Goal: Information Seeking & Learning: Find specific fact

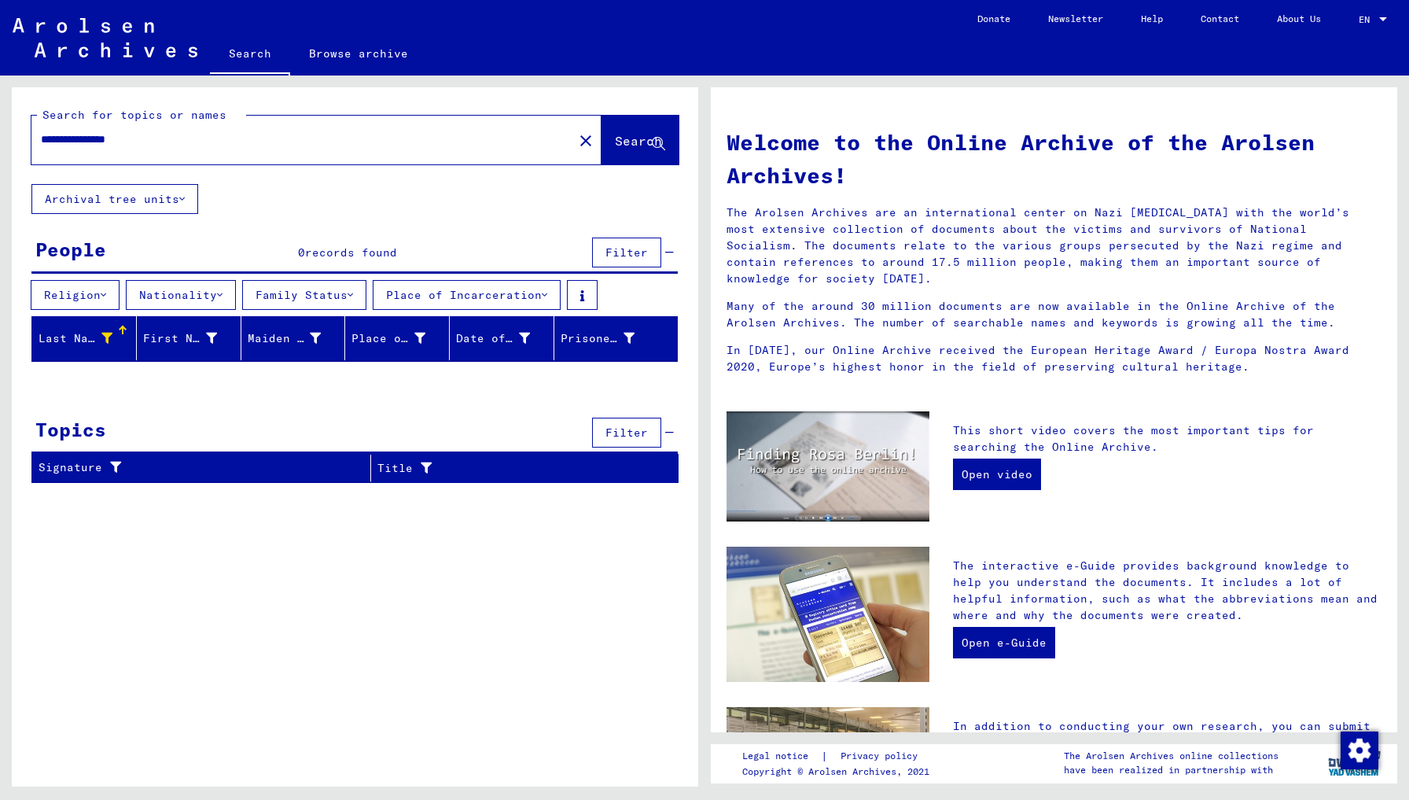
scroll to position [336, 0]
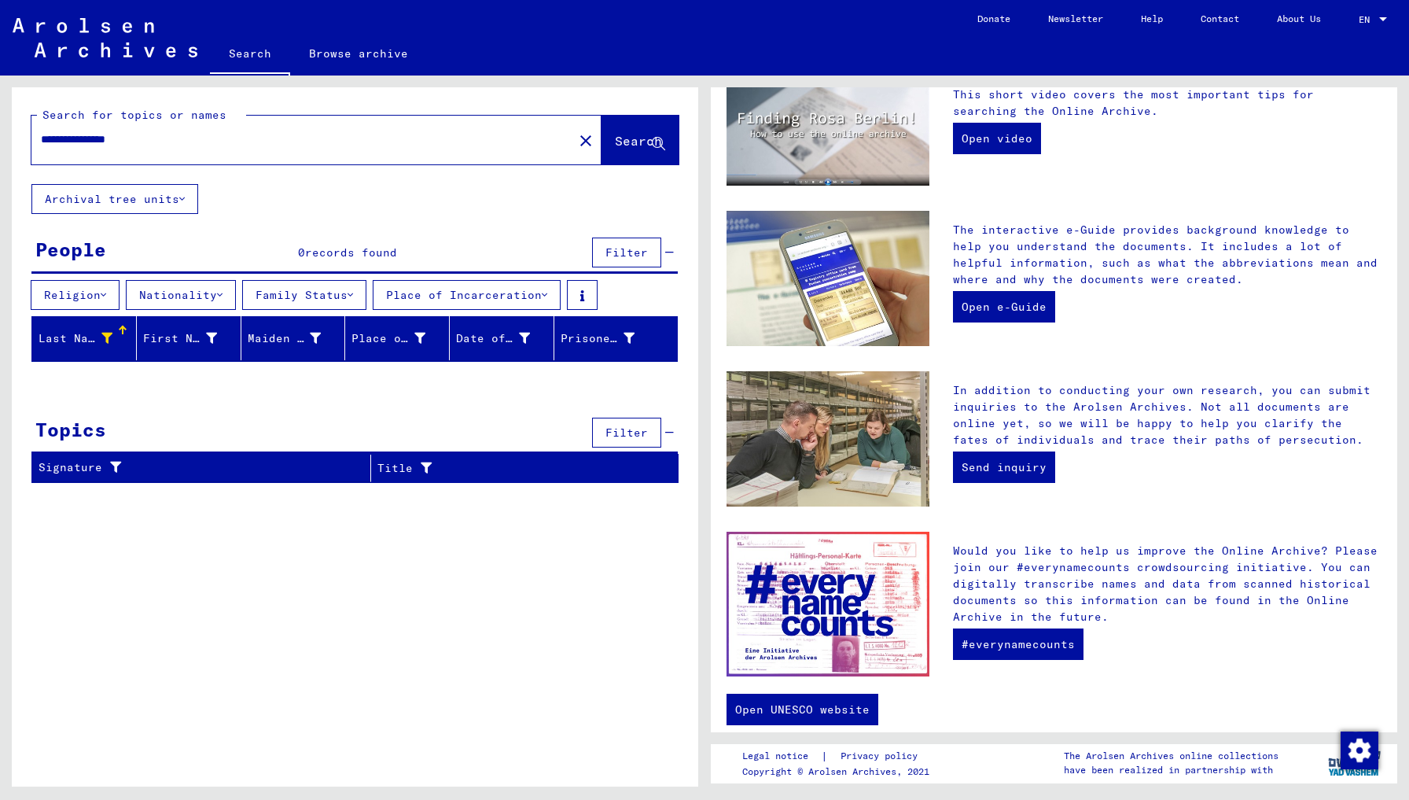
click at [224, 143] on input "**********" at bounding box center [297, 139] width 513 height 17
click at [208, 155] on div "**********" at bounding box center [292, 139] width 523 height 35
drag, startPoint x: 186, startPoint y: 140, endPoint x: 0, endPoint y: 114, distance: 188.1
click at [0, 114] on div "**********" at bounding box center [352, 430] width 704 height 711
type input "**********"
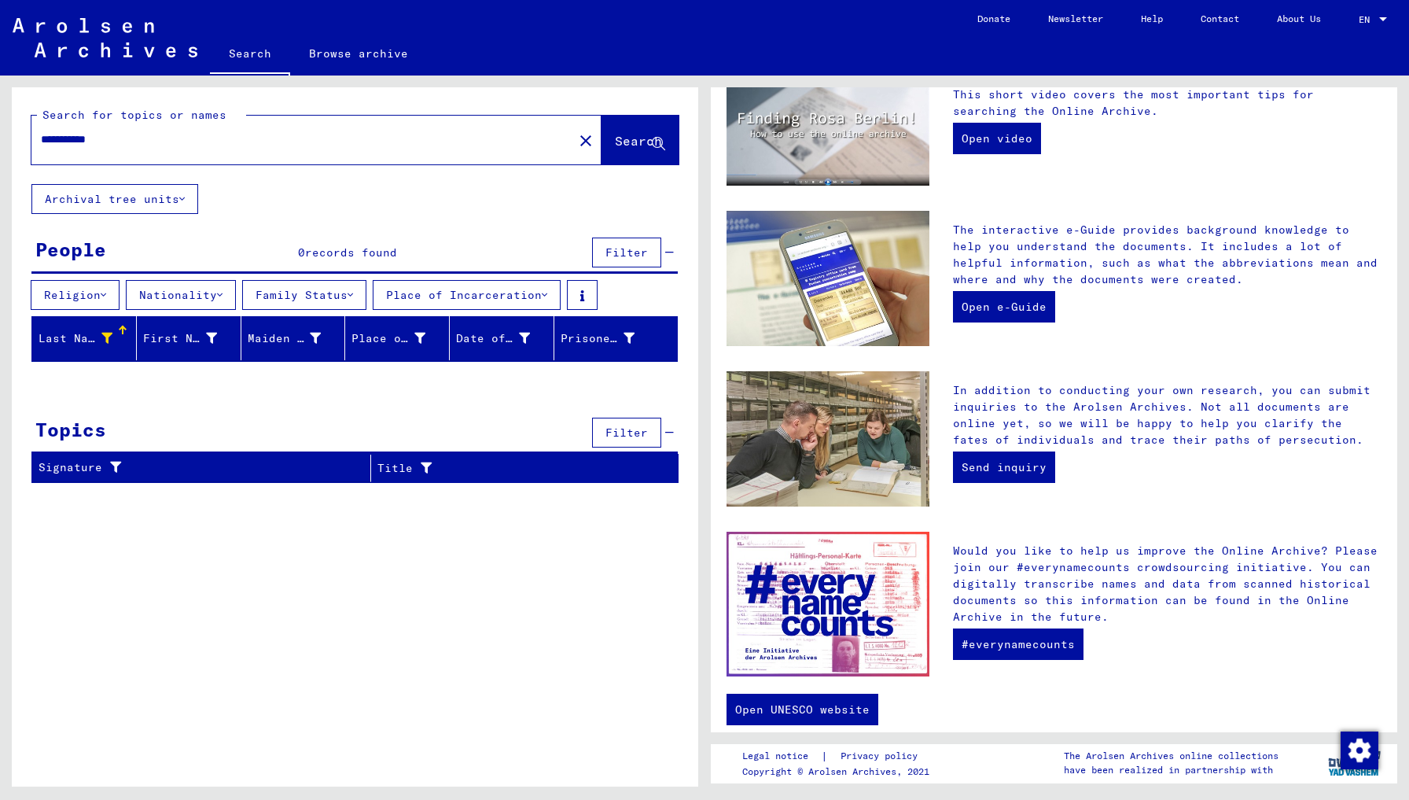
click at [618, 138] on span "Search" at bounding box center [638, 141] width 47 height 16
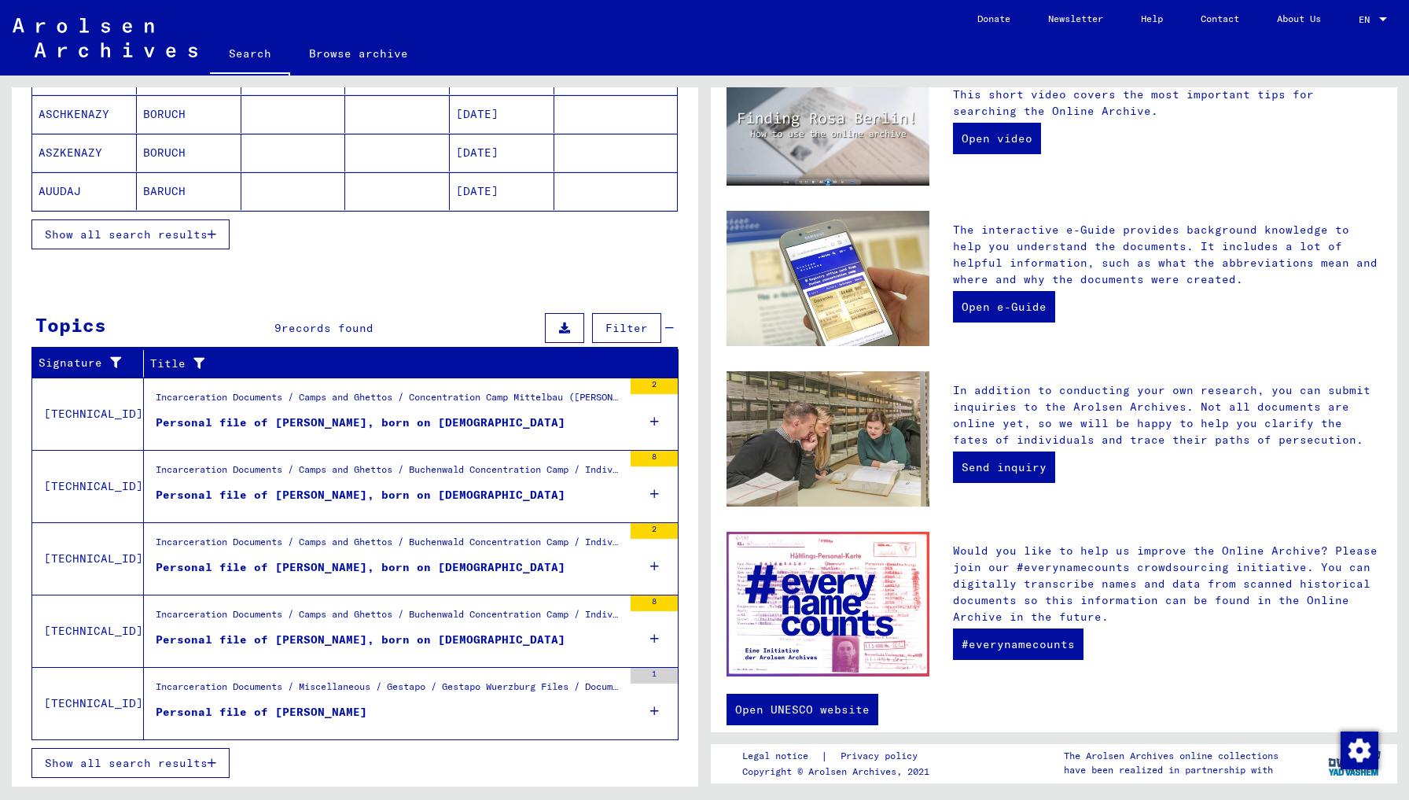
scroll to position [343, 0]
click at [211, 761] on icon "button" at bounding box center [212, 762] width 9 height 11
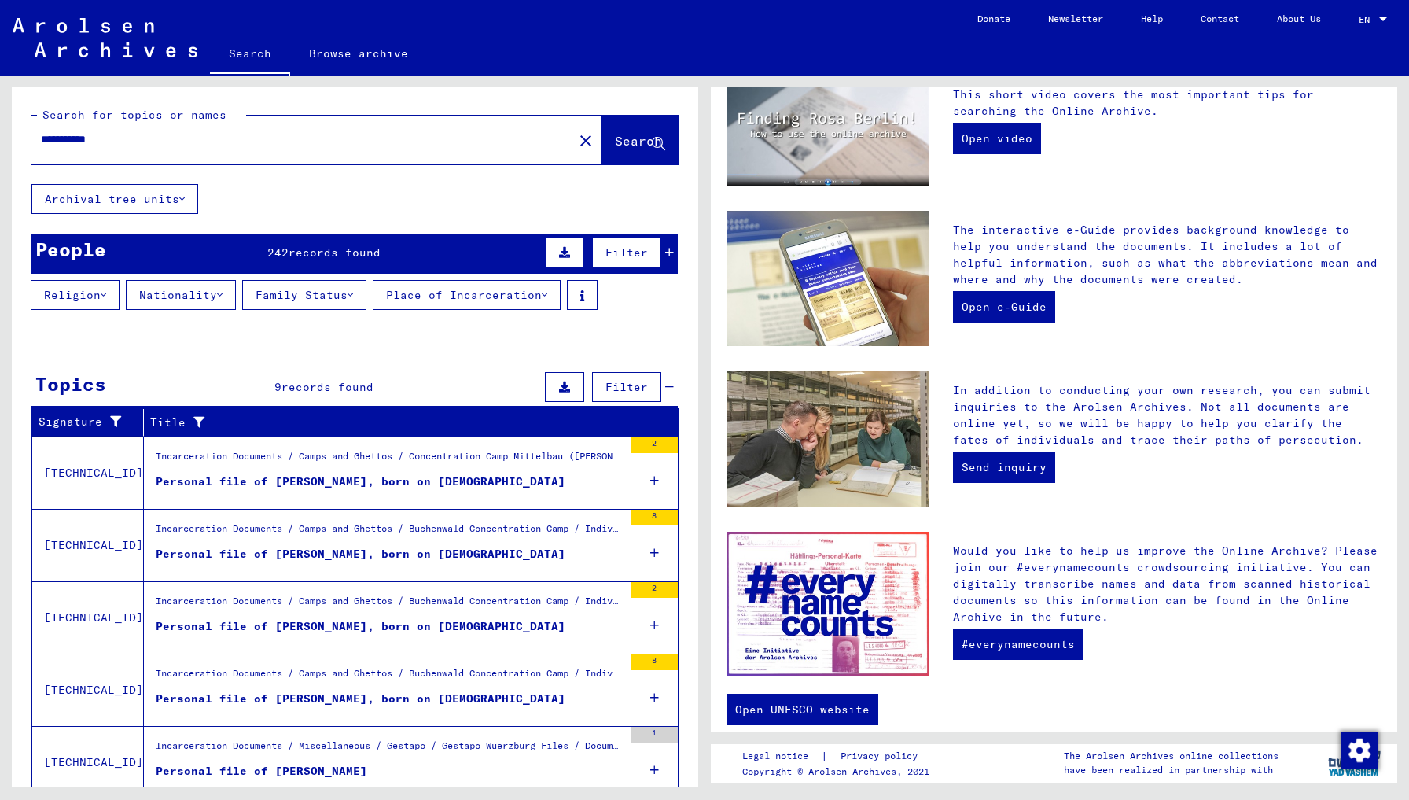
scroll to position [0, 0]
click at [223, 293] on icon at bounding box center [220, 294] width 6 height 11
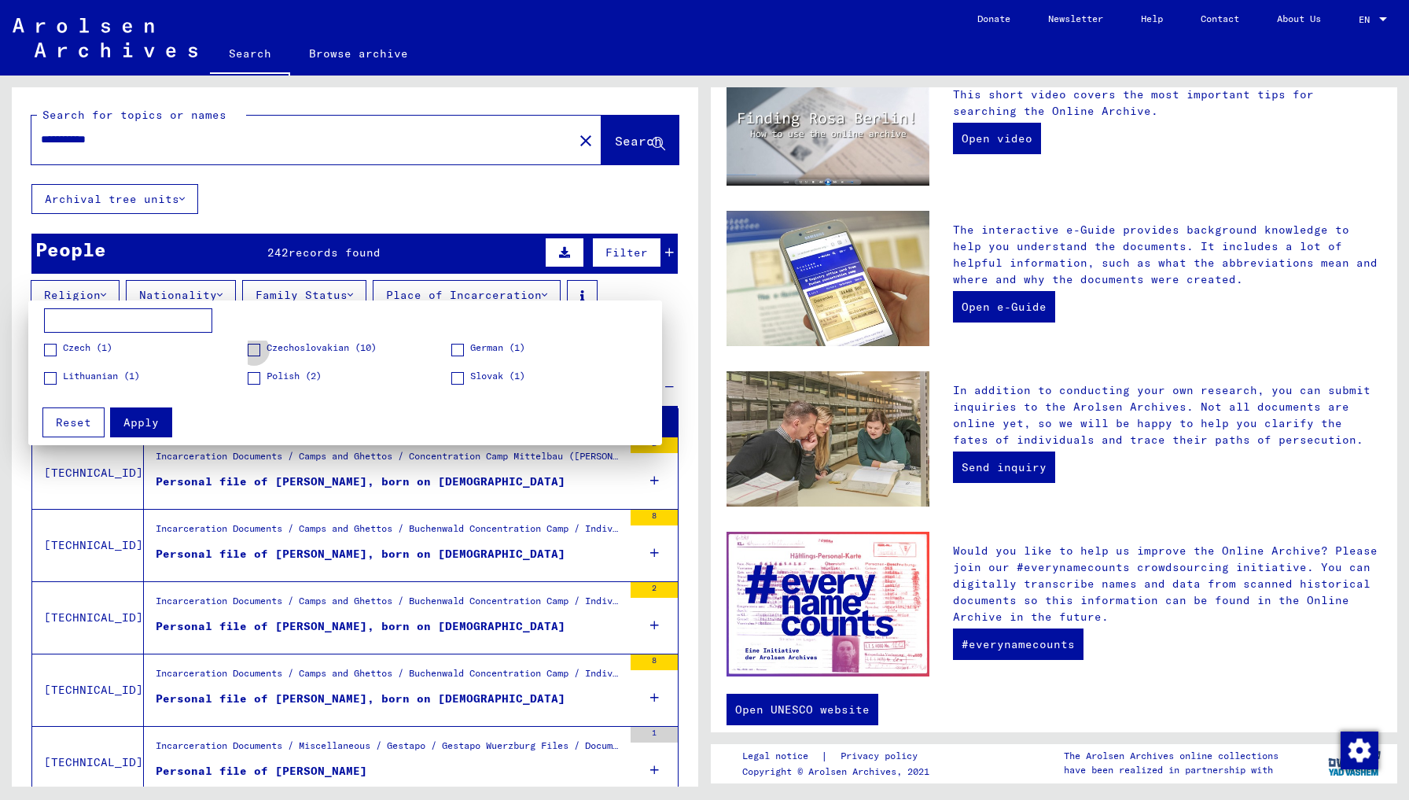
click at [256, 349] on span at bounding box center [254, 350] width 13 height 13
click at [149, 420] on span "Apply" at bounding box center [140, 422] width 35 height 14
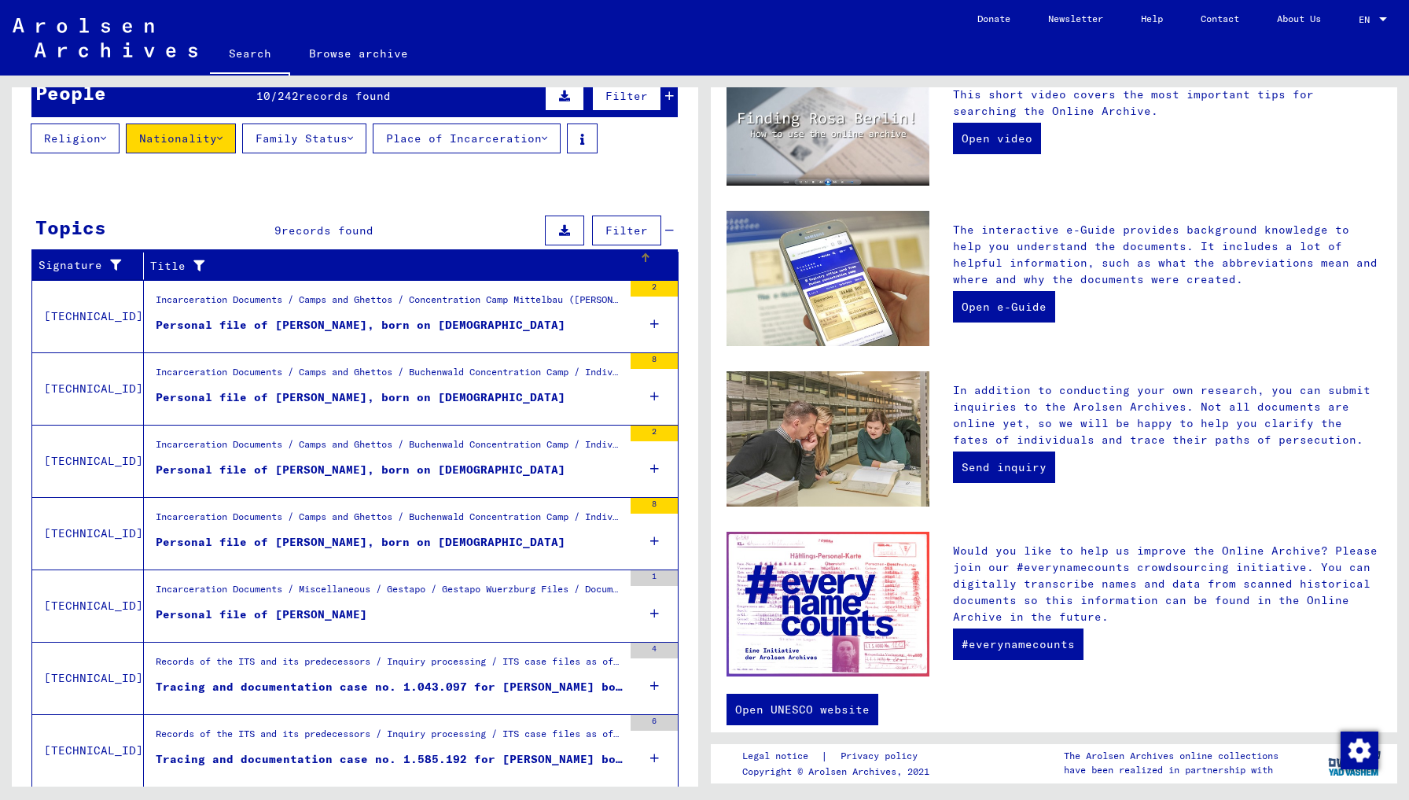
scroll to position [157, 0]
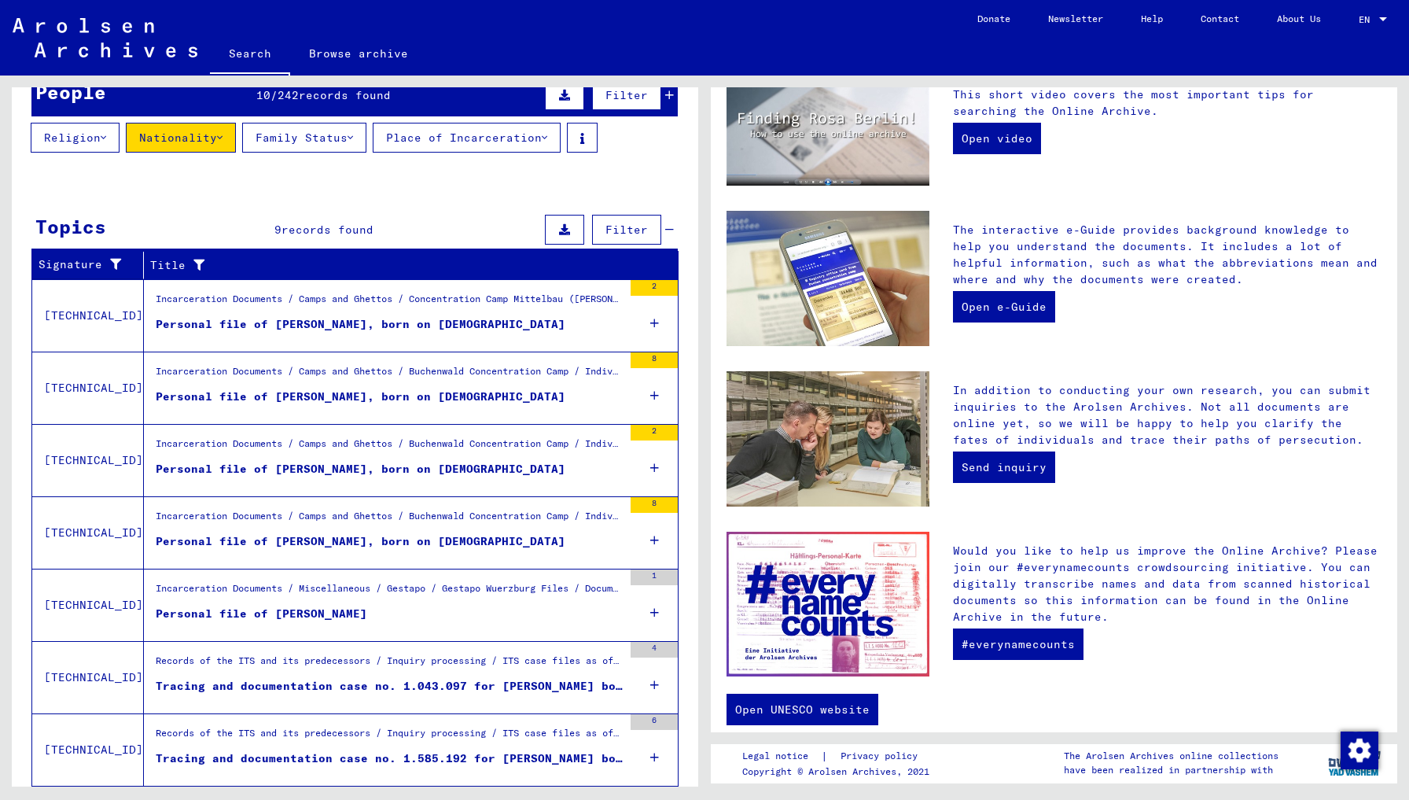
click at [227, 589] on div "Incarceration Documents / Miscellaneous / Gestapo / Gestapo Wuerzburg Files / D…" at bounding box center [389, 592] width 467 height 22
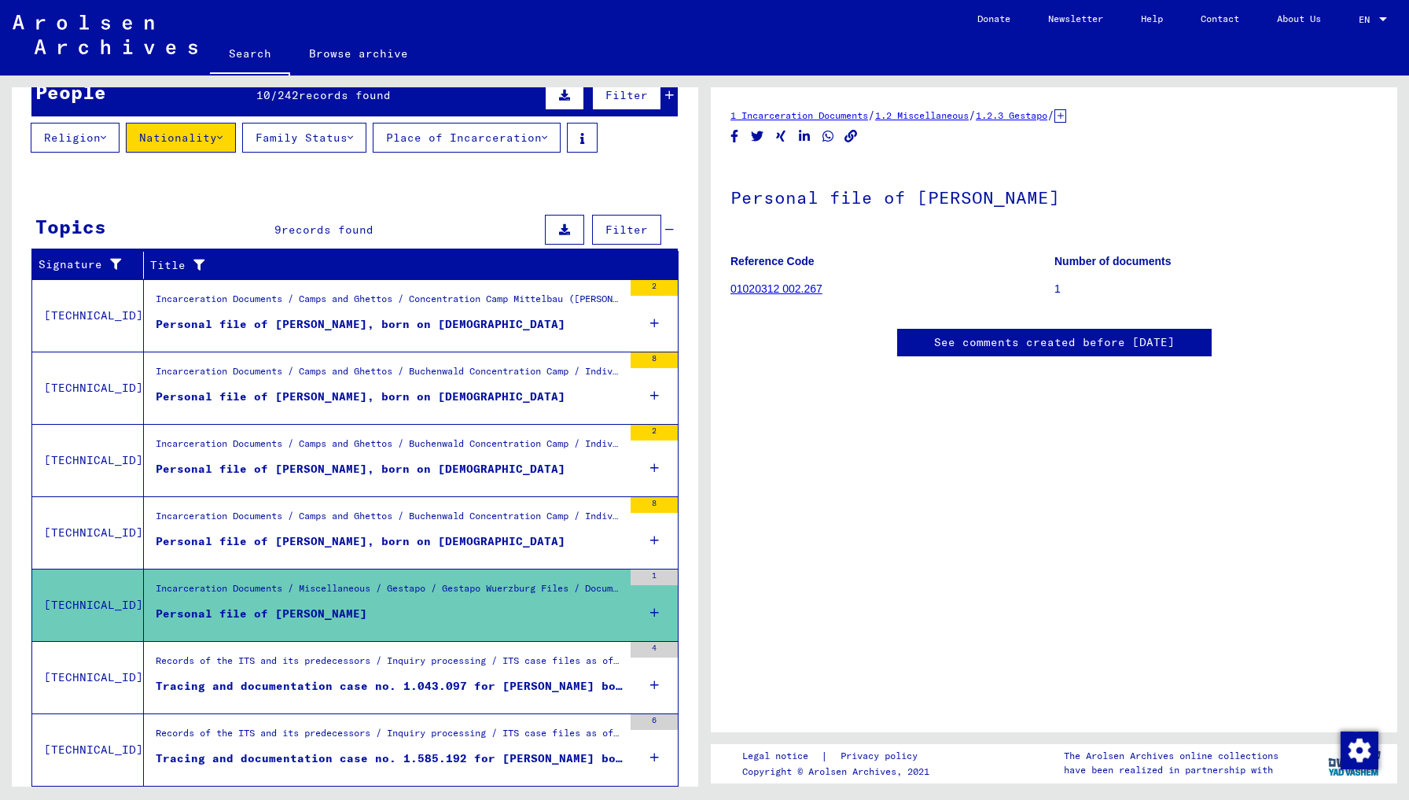
click at [1038, 343] on link "See comments created before January 2022" at bounding box center [1054, 342] width 241 height 17
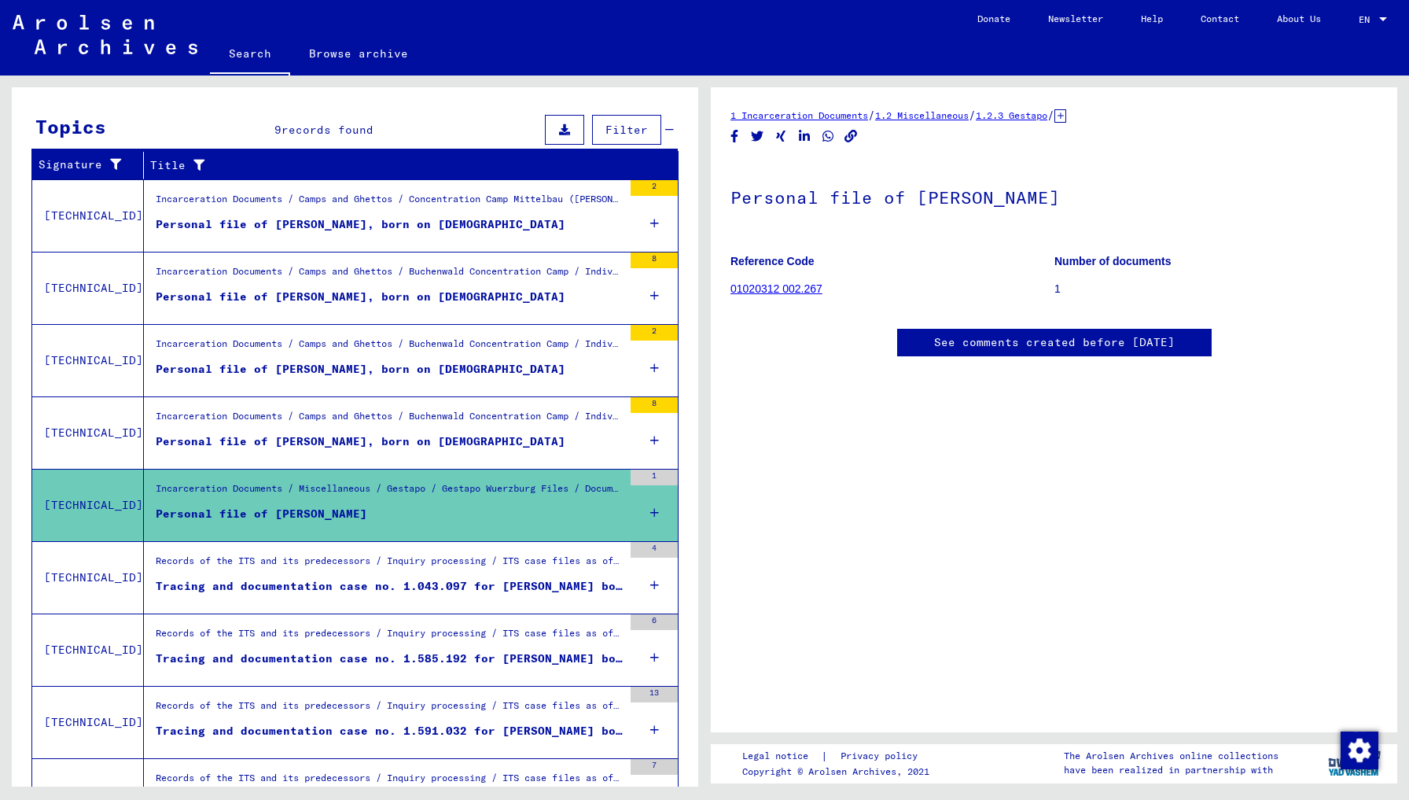
scroll to position [267, 0]
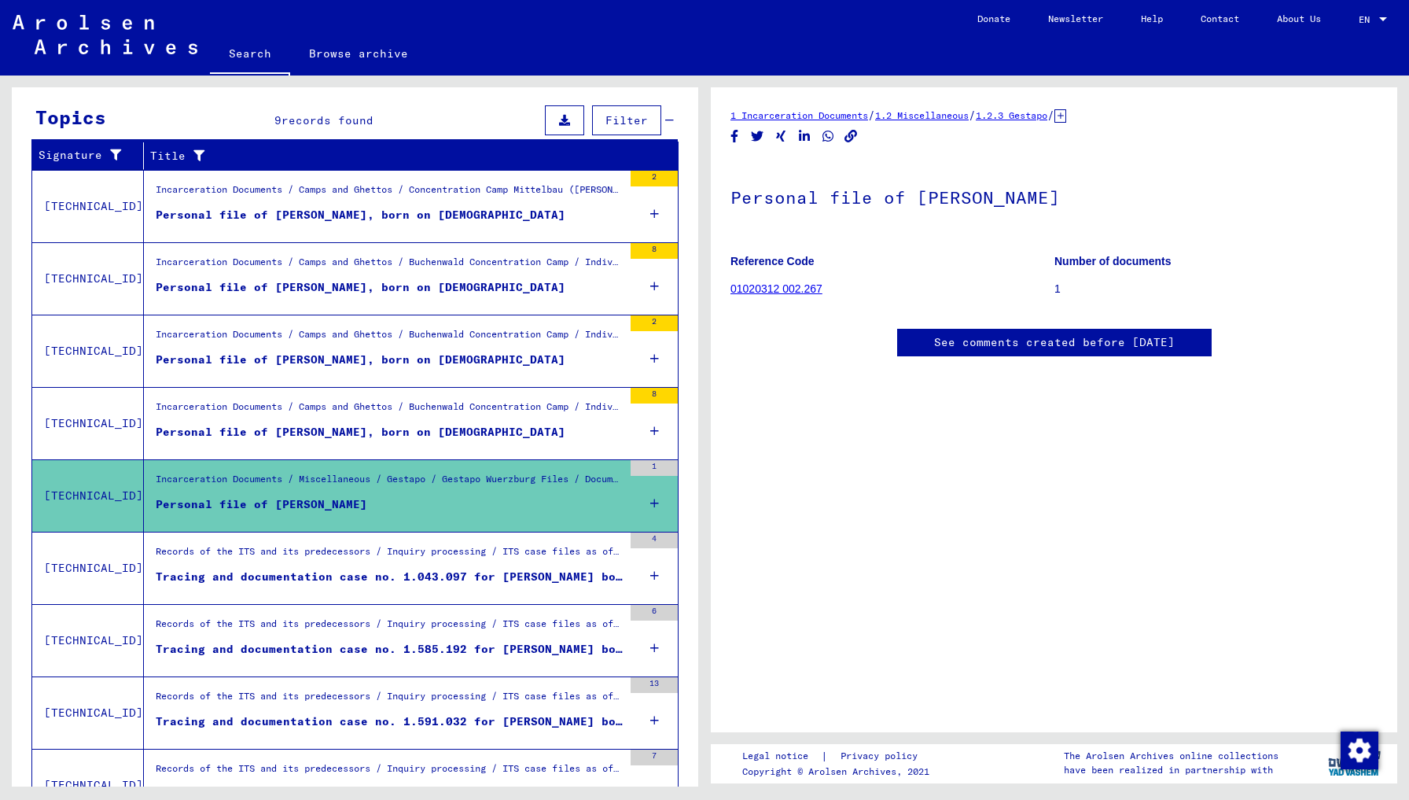
click at [383, 573] on div "Tracing and documentation case no. 1.043.097 for BURES, JOSEF born 12.05.1920" at bounding box center [389, 576] width 467 height 17
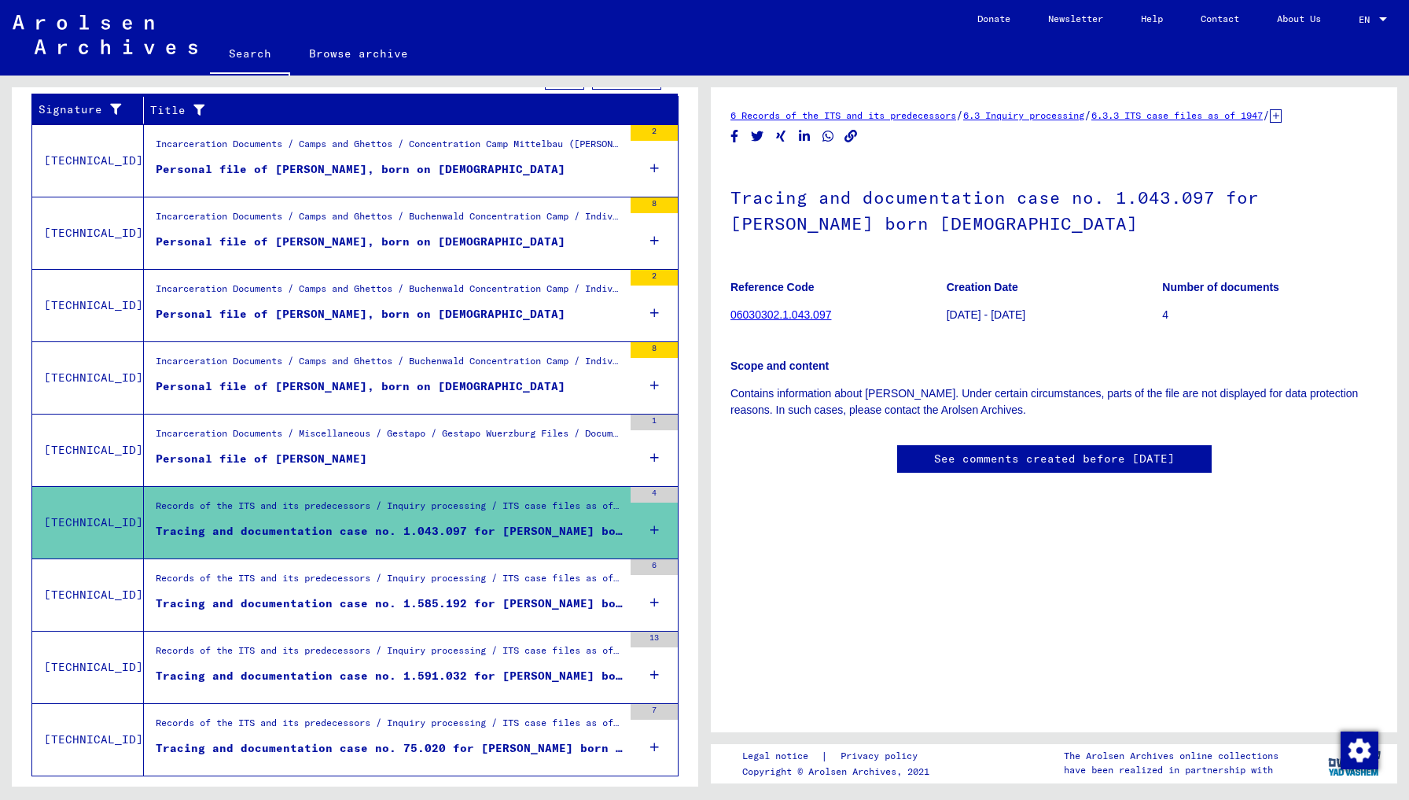
scroll to position [322, 0]
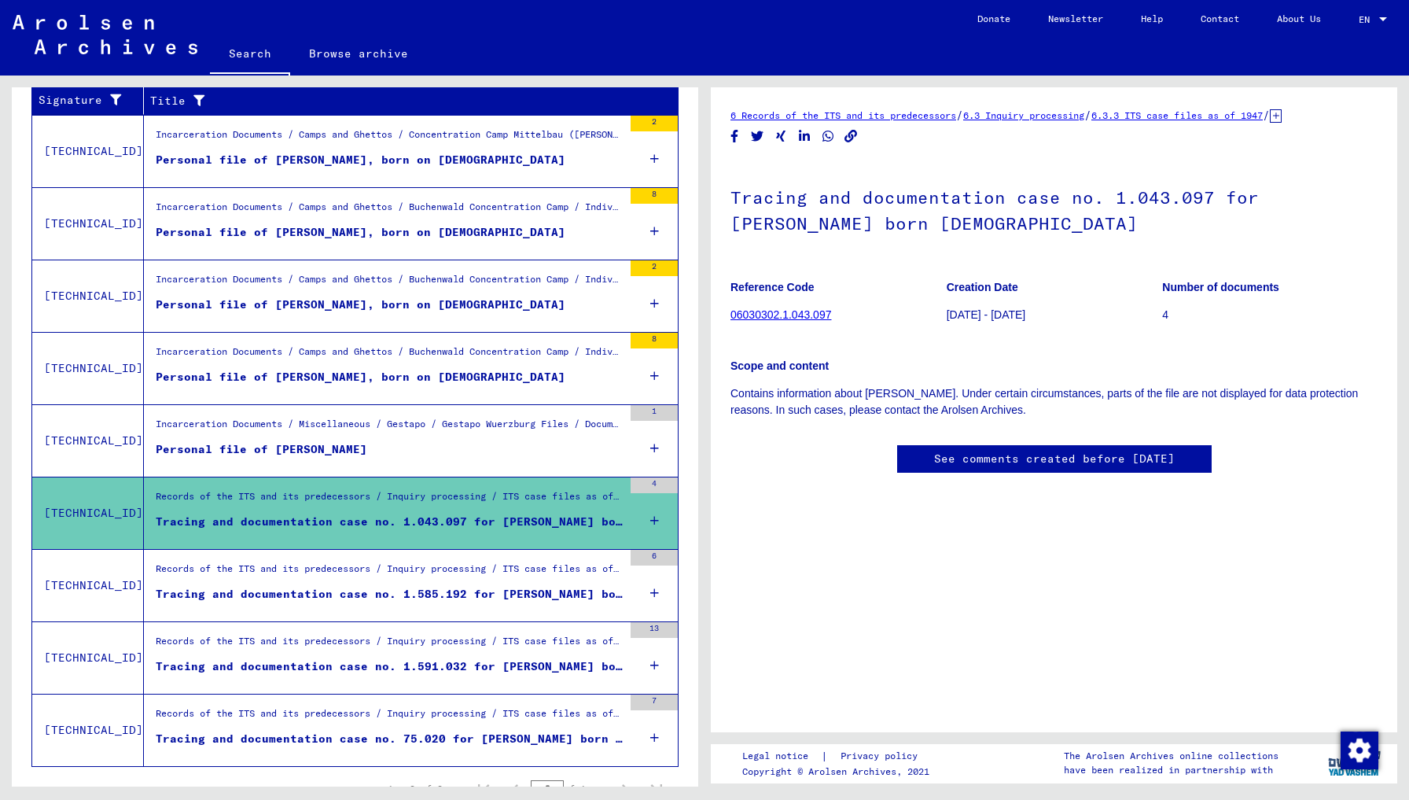
click at [379, 587] on div "Tracing and documentation case no. 1.585.192 for BURES, JOSEF born 09.1876" at bounding box center [389, 594] width 467 height 17
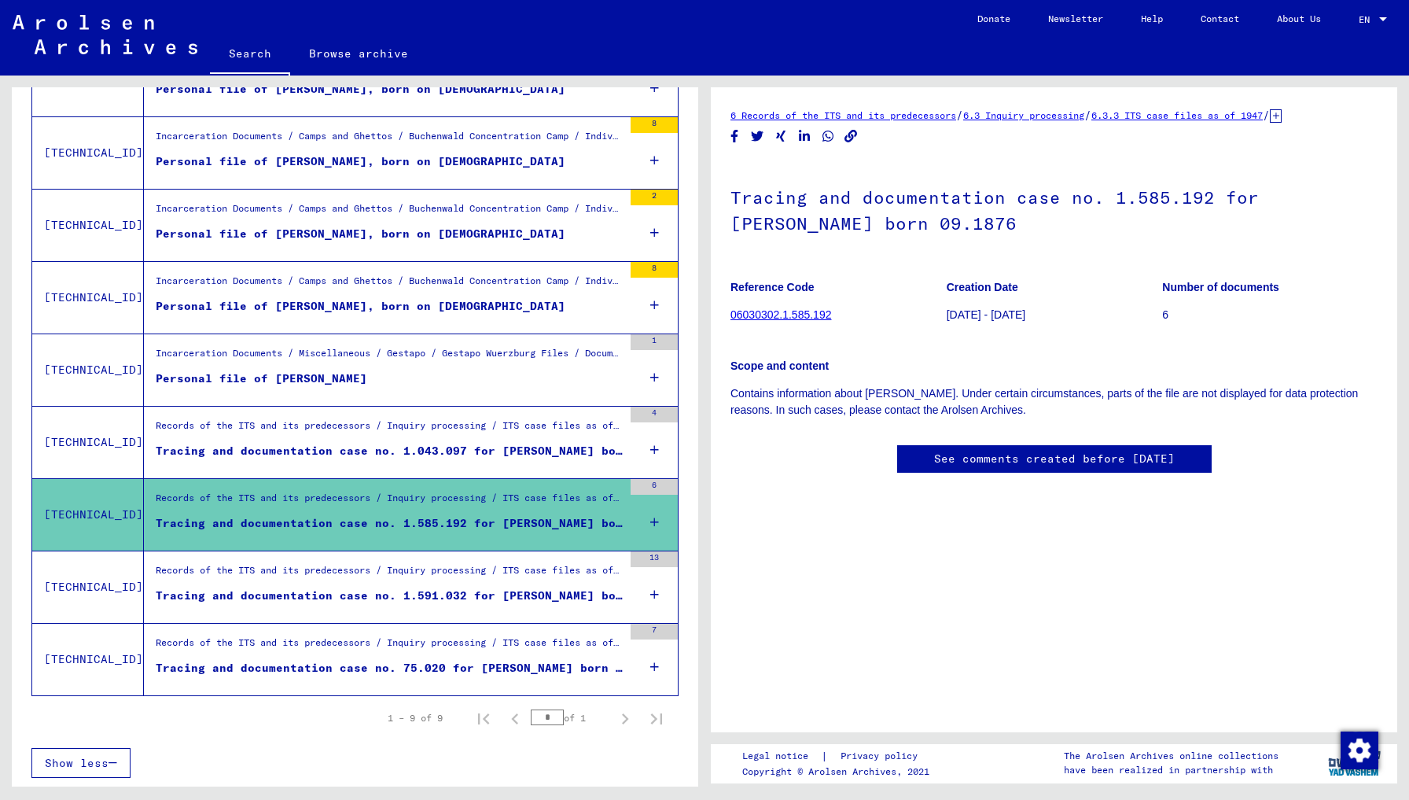
scroll to position [392, 0]
click at [378, 588] on div "Tracing and documentation case no. 1.591.032 for BURES, JOSEF born 25.05.1893" at bounding box center [389, 595] width 467 height 17
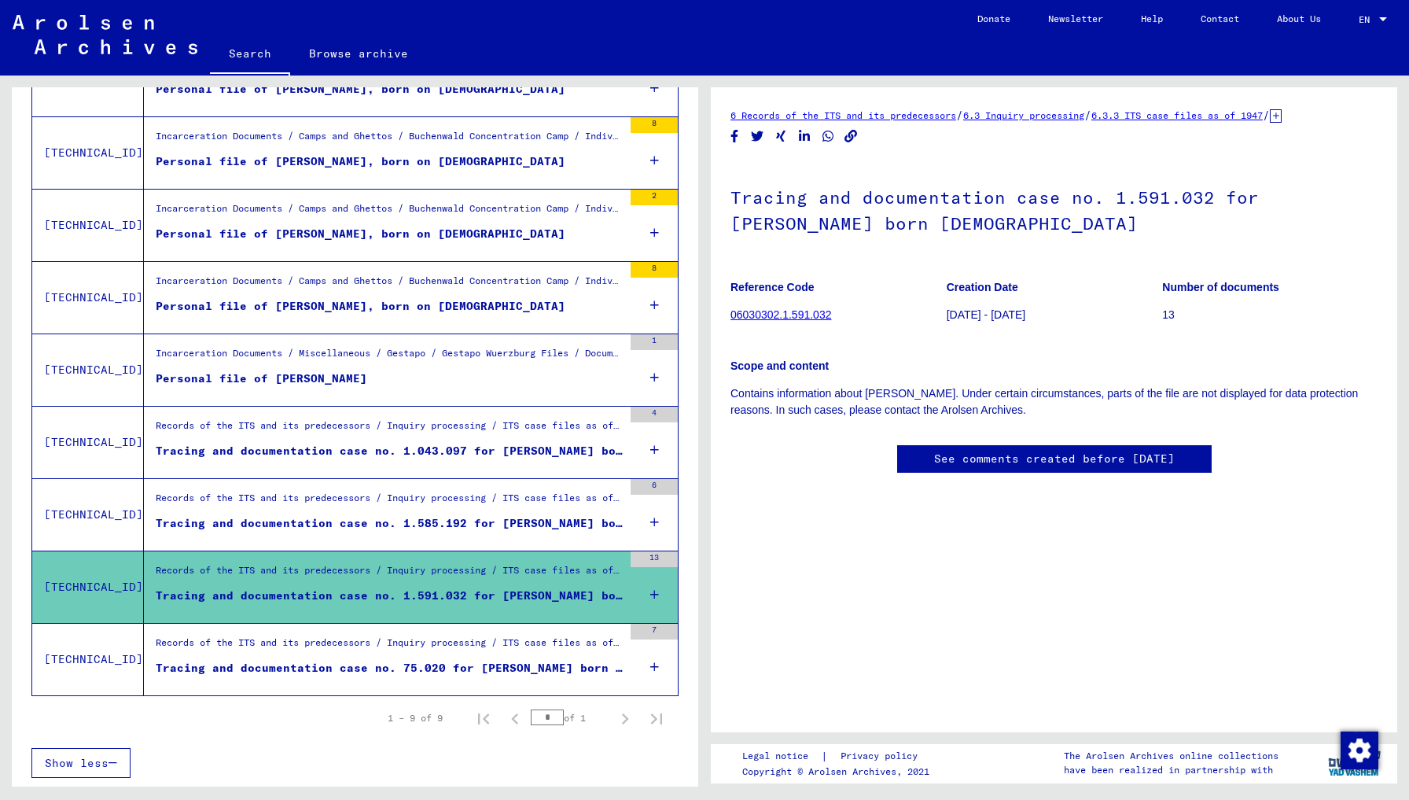
click at [363, 662] on div "Tracing and documentation case no. 75.020 for BURES, JOSEF born 18.03.1921" at bounding box center [389, 668] width 467 height 17
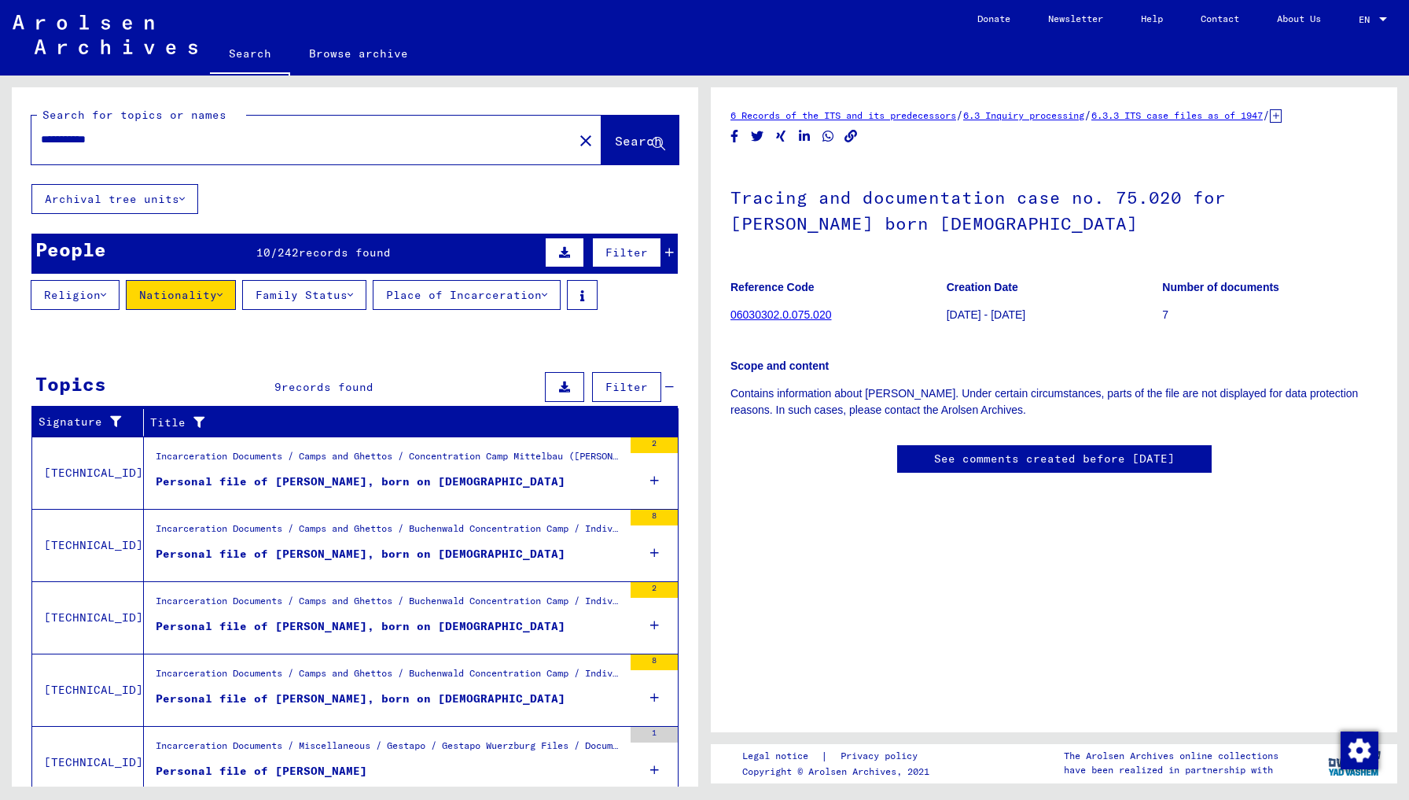
click at [368, 473] on div "Personal file of BURES, JOSEF, born on 18-Mar-1921" at bounding box center [361, 481] width 410 height 17
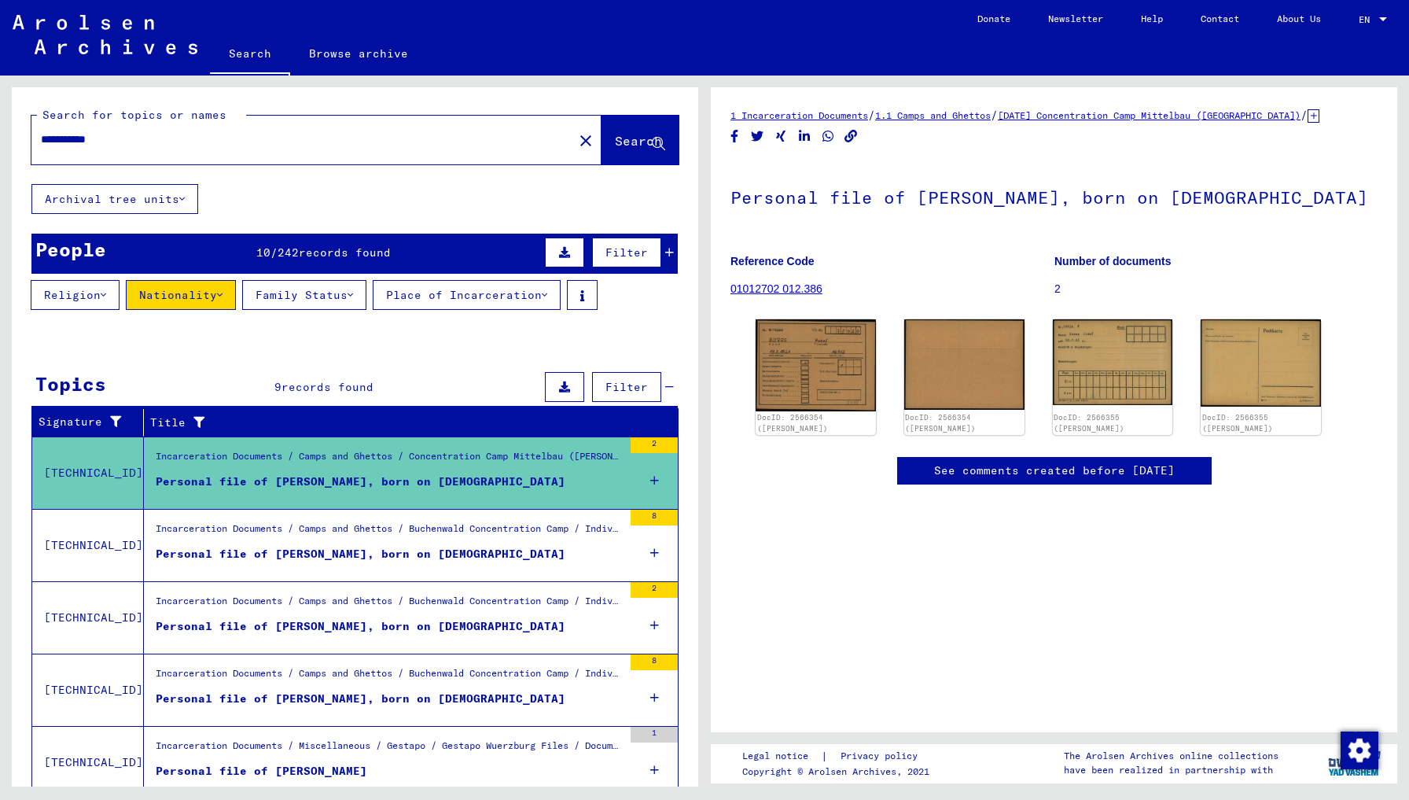
click at [364, 550] on div "Personal file of BURES, JOSEF, born on 12-May-1920" at bounding box center [361, 554] width 410 height 17
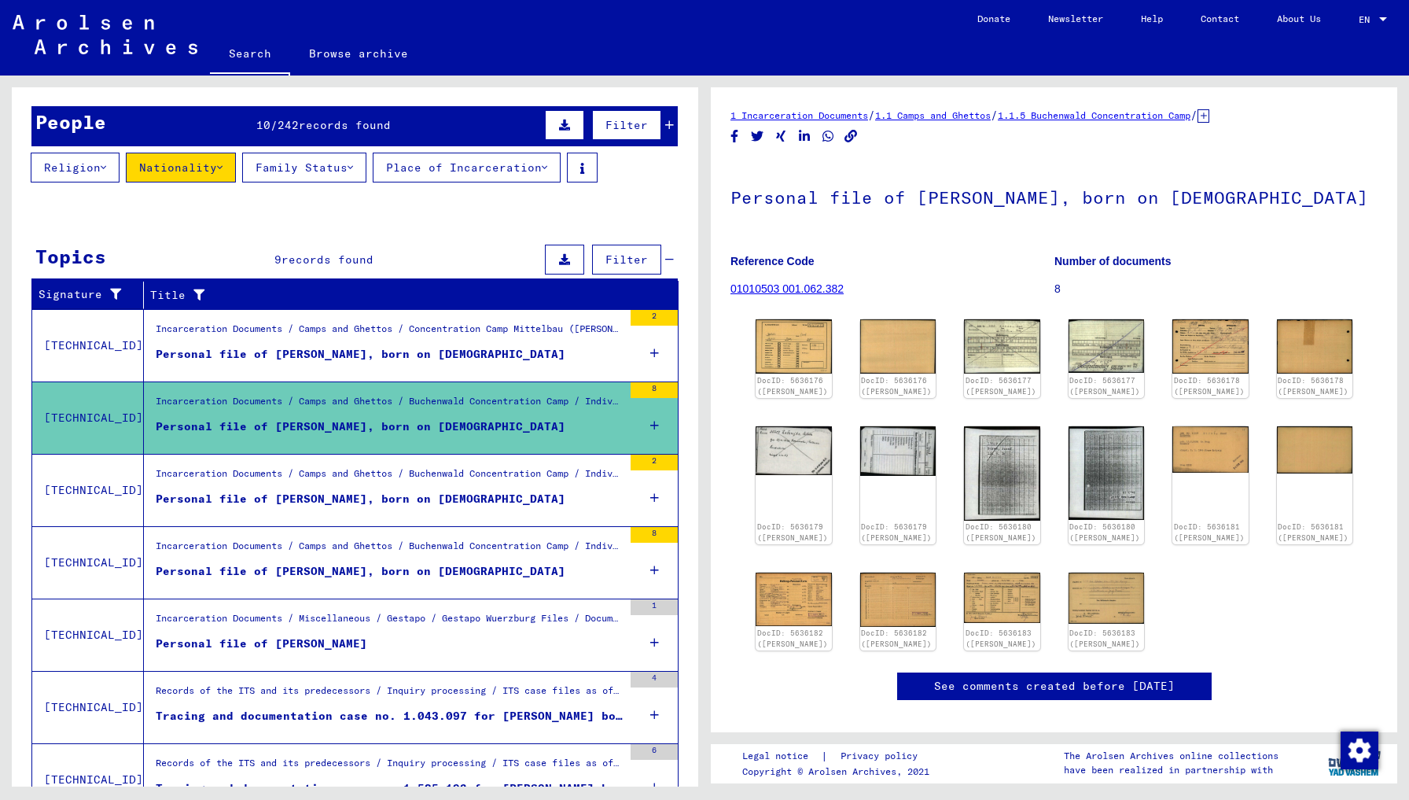
scroll to position [131, 0]
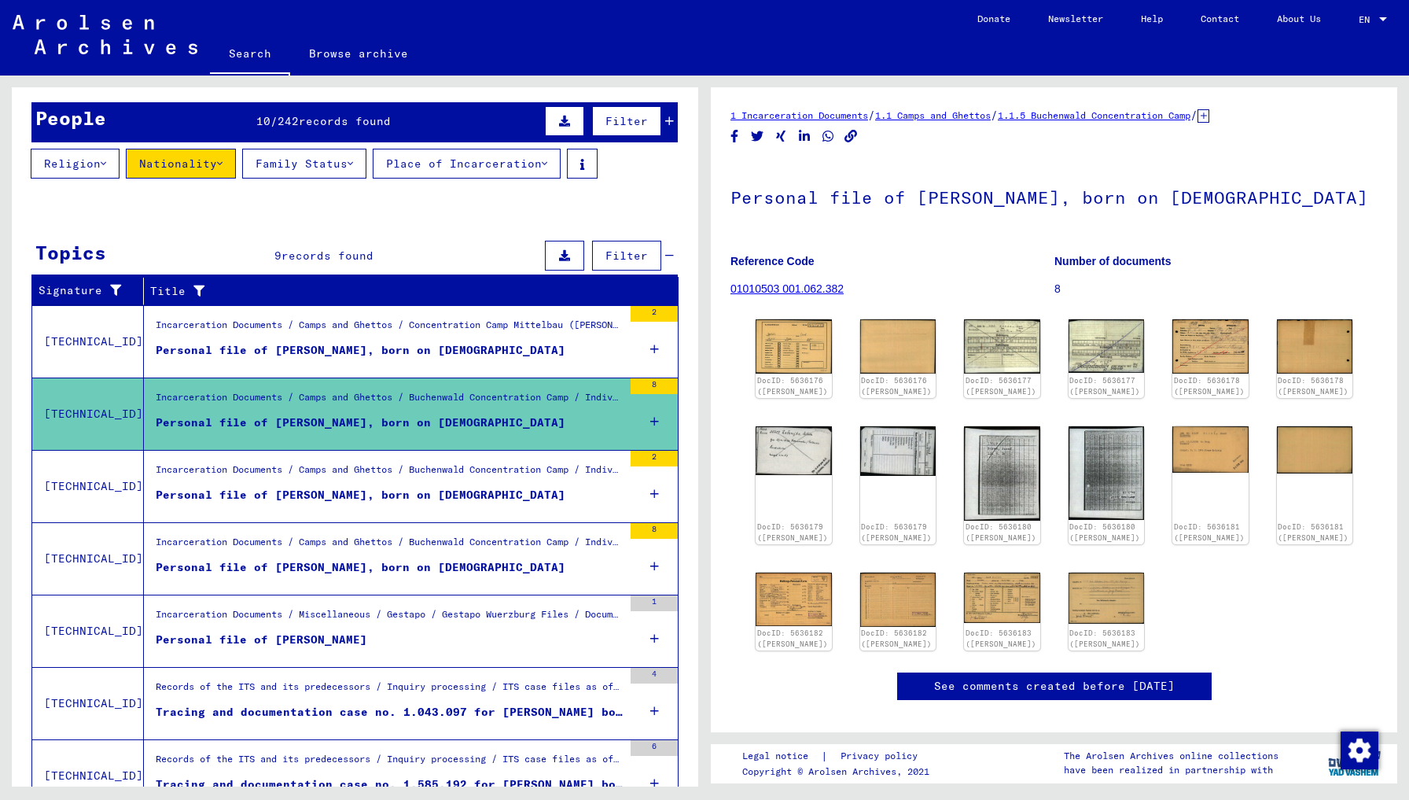
click at [363, 623] on div "Incarceration Documents / Miscellaneous / Gestapo / Gestapo Wuerzburg Files / D…" at bounding box center [389, 618] width 467 height 22
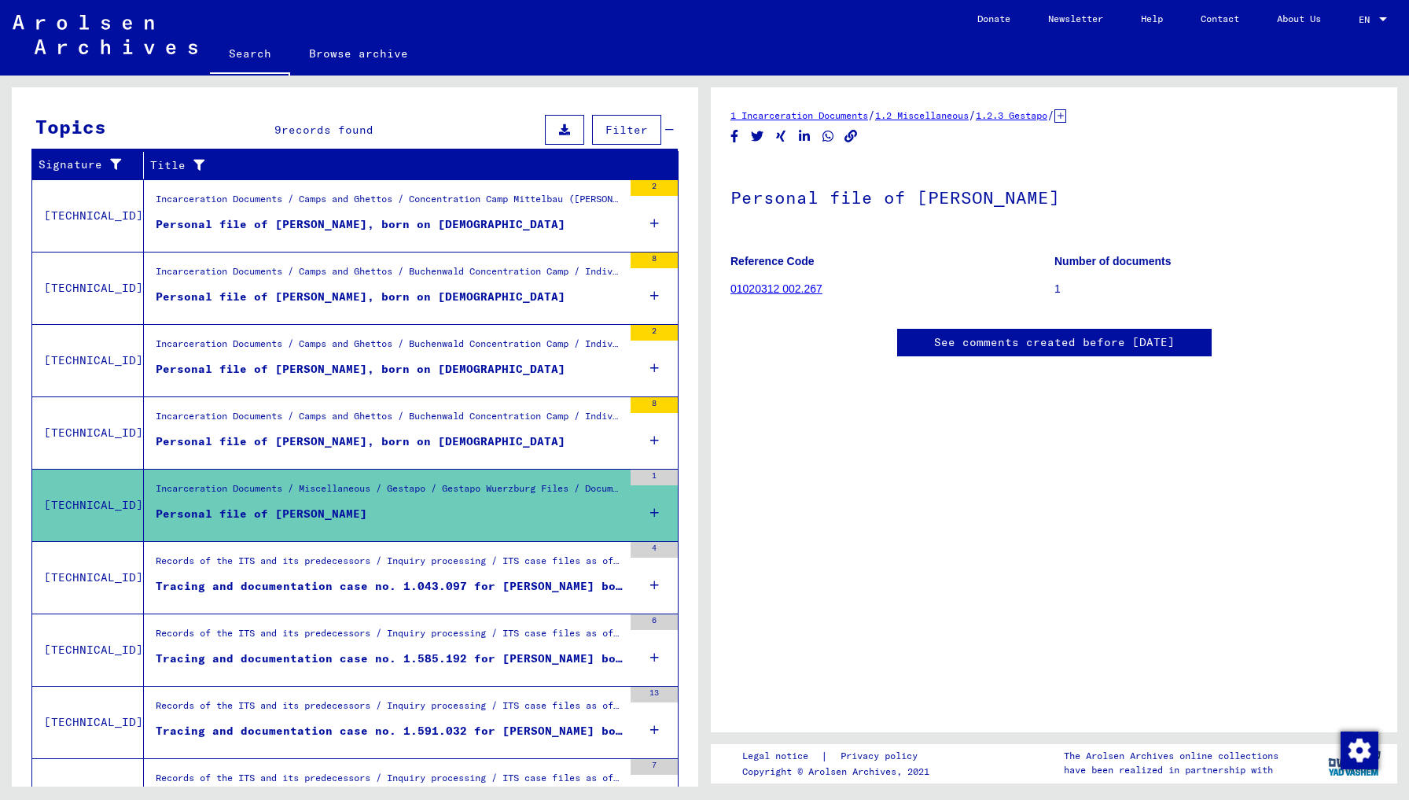
click at [348, 585] on div "Tracing and documentation case no. 1.043.097 for BURES, JOSEF born 12.05.1920" at bounding box center [389, 586] width 467 height 17
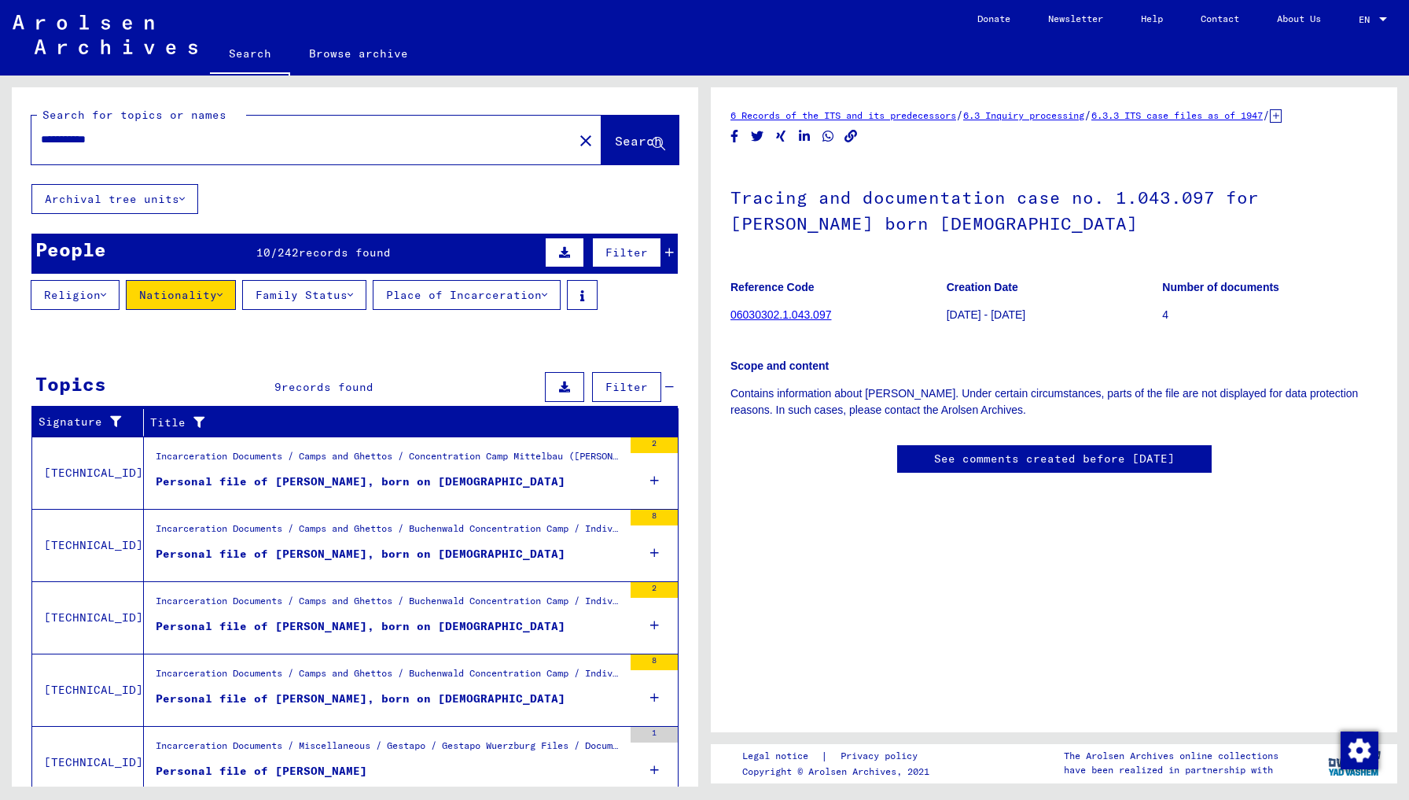
click at [619, 390] on span "Filter" at bounding box center [626, 387] width 42 height 14
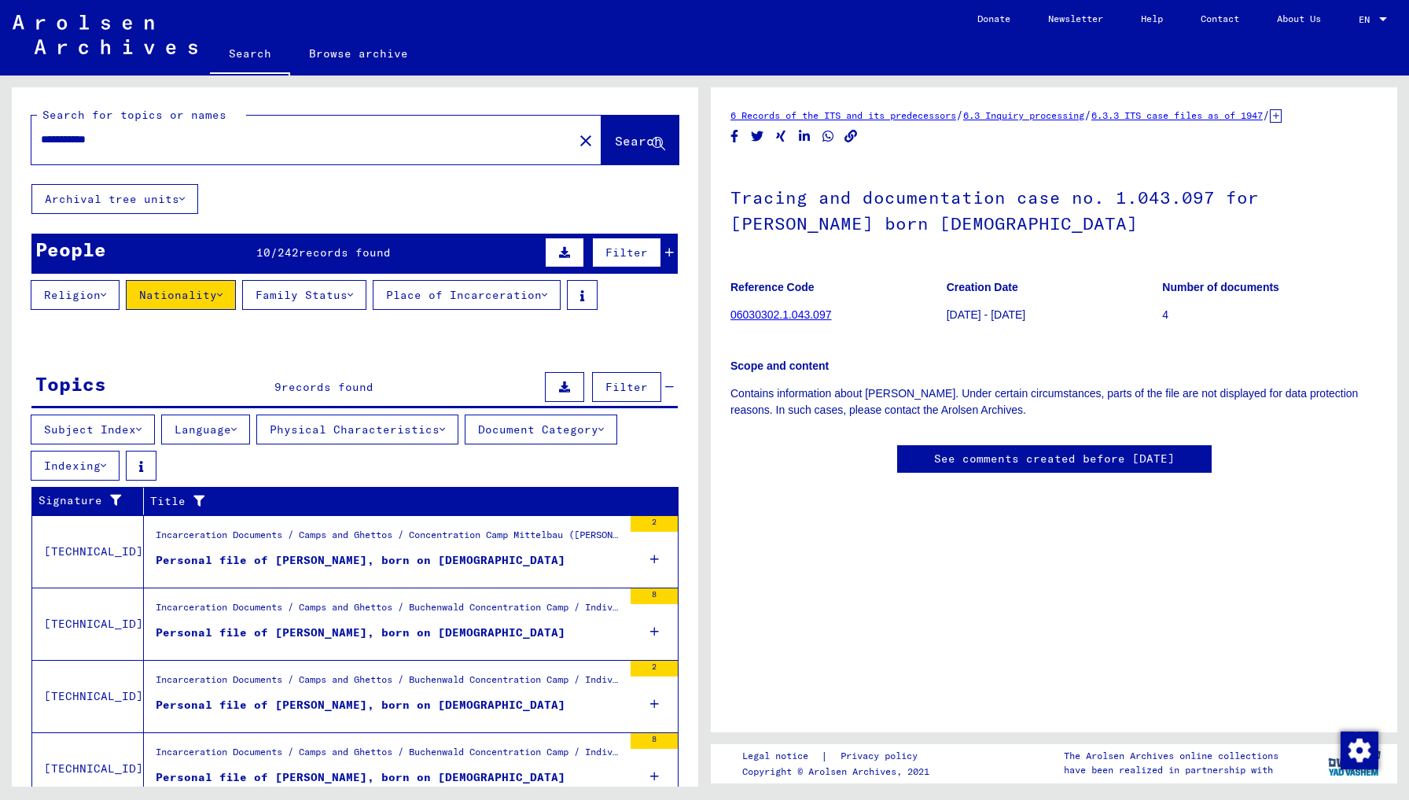
click at [604, 431] on icon at bounding box center [601, 429] width 6 height 11
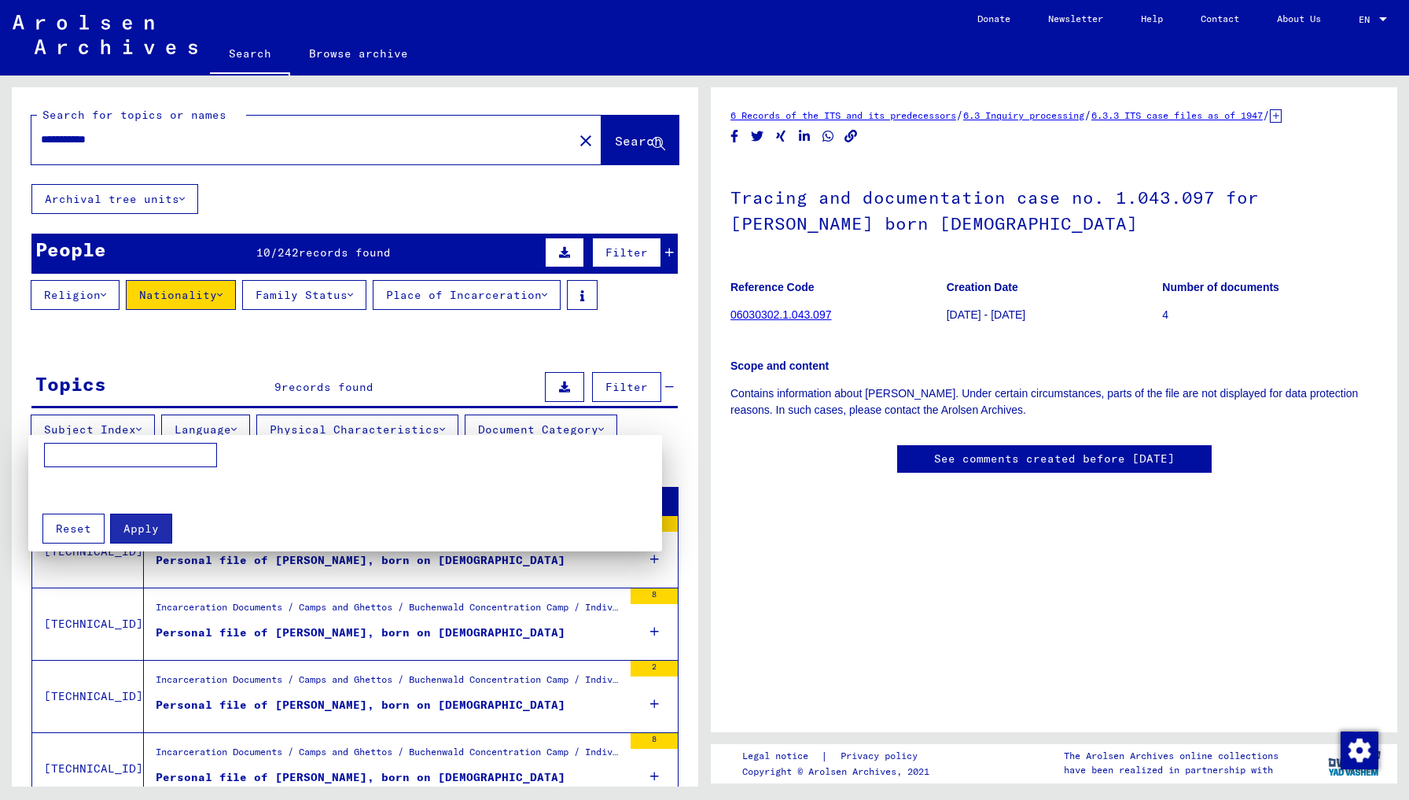
click at [491, 337] on div at bounding box center [704, 400] width 1409 height 800
